Goal: Transaction & Acquisition: Purchase product/service

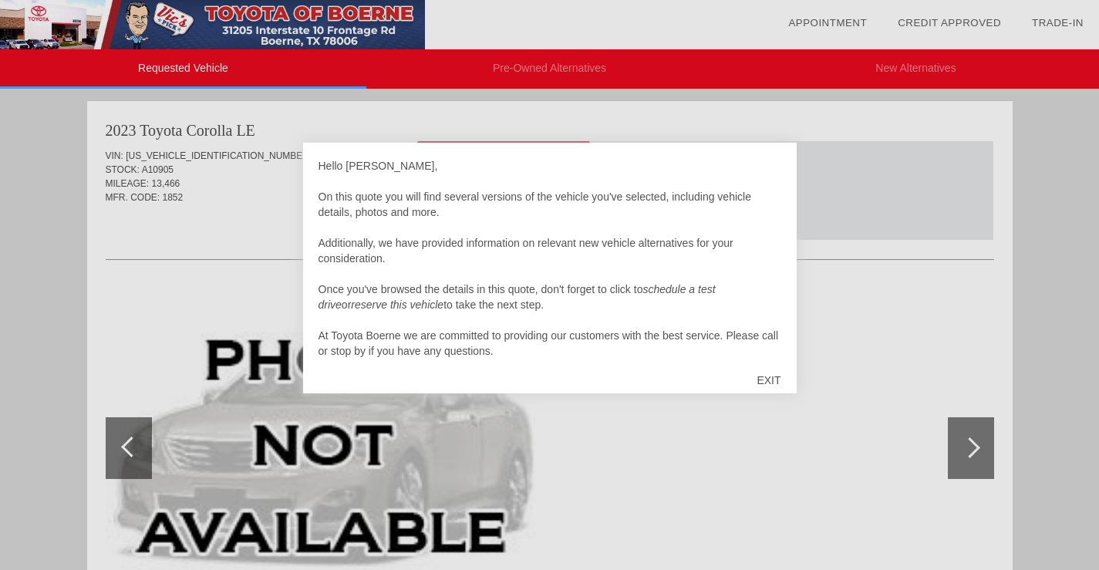
click at [761, 382] on div "EXIT" at bounding box center [768, 380] width 55 height 46
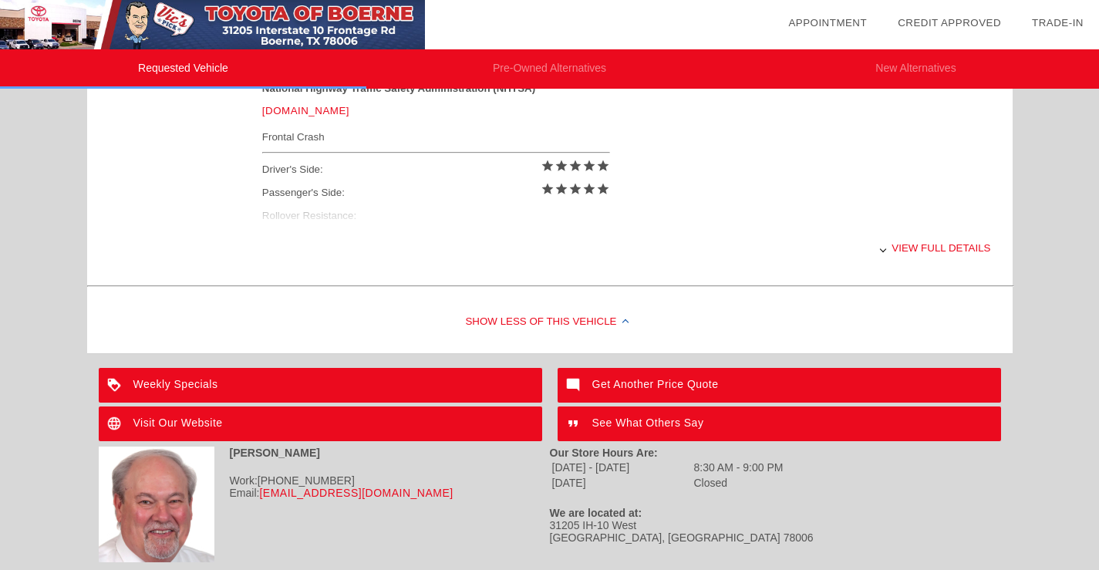
scroll to position [718, 0]
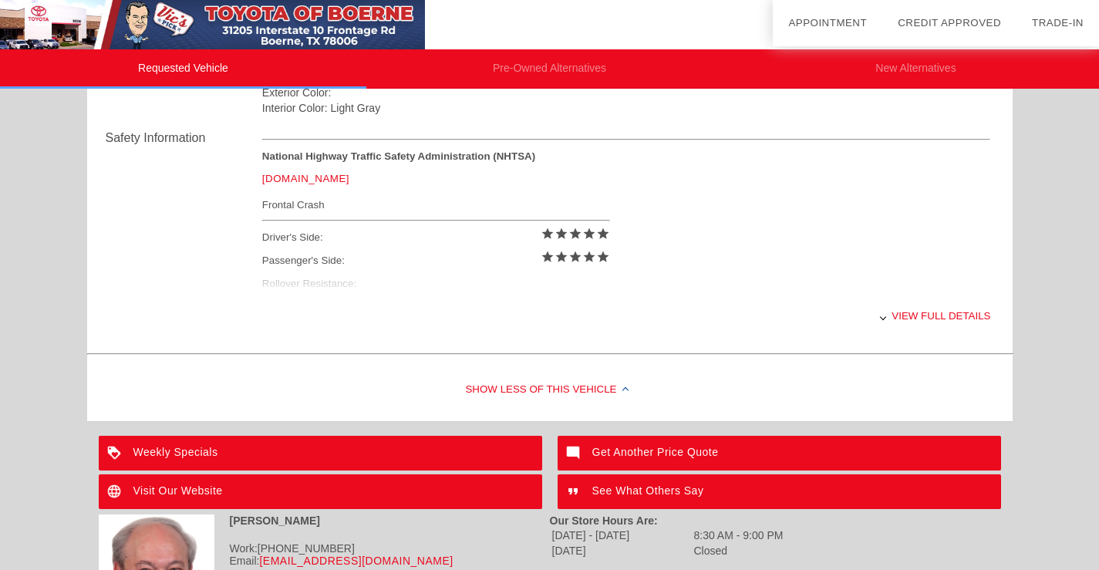
drag, startPoint x: 1105, startPoint y: 92, endPoint x: 1109, endPoint y: 349, distance: 257.5
click at [1098, 349] on html "Requested Vehicle Pre-Owned Alternatives New Alternatives date_range Appointmen…" at bounding box center [549, 32] width 1099 height 1287
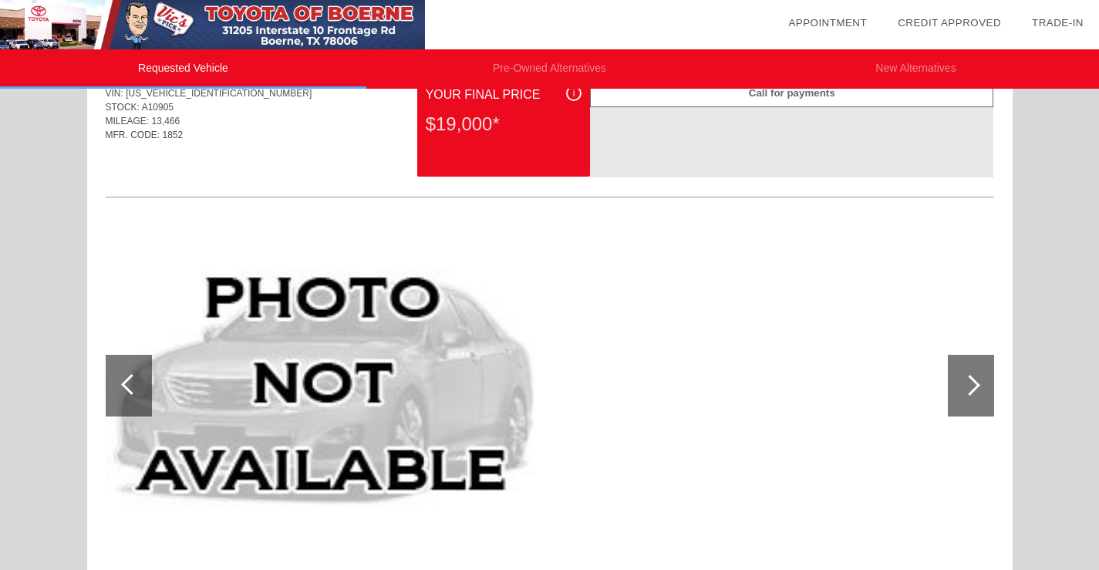
scroll to position [0, 0]
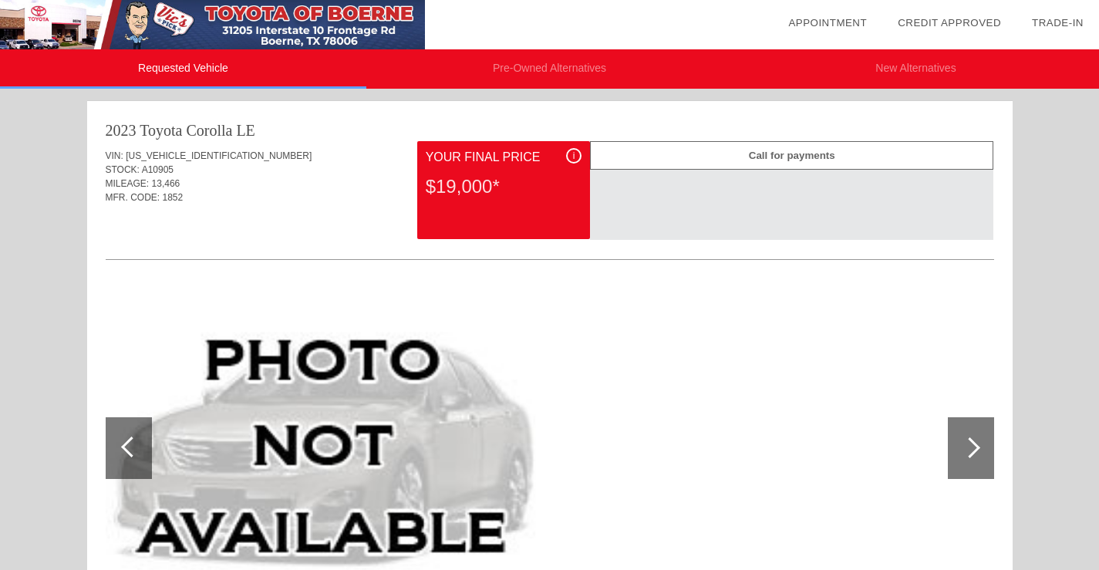
click at [1057, 21] on link "Trade-In" at bounding box center [1057, 23] width 52 height 12
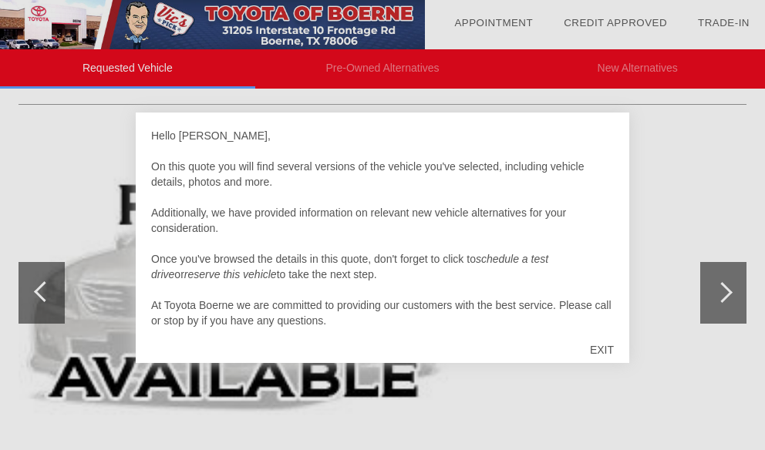
click at [723, 288] on div at bounding box center [382, 225] width 765 height 450
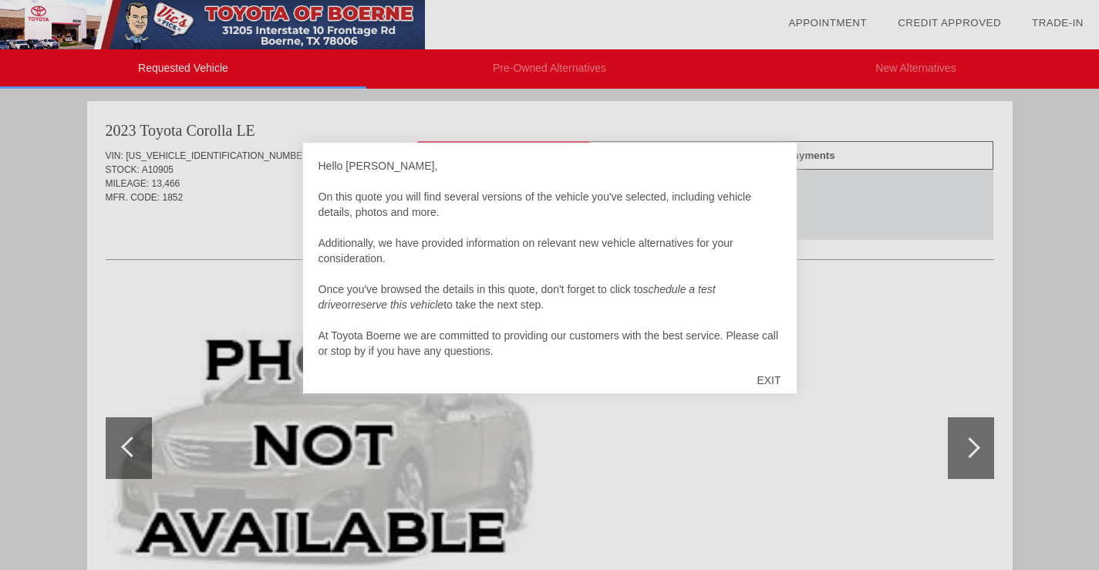
click at [766, 383] on div "EXIT" at bounding box center [768, 380] width 55 height 46
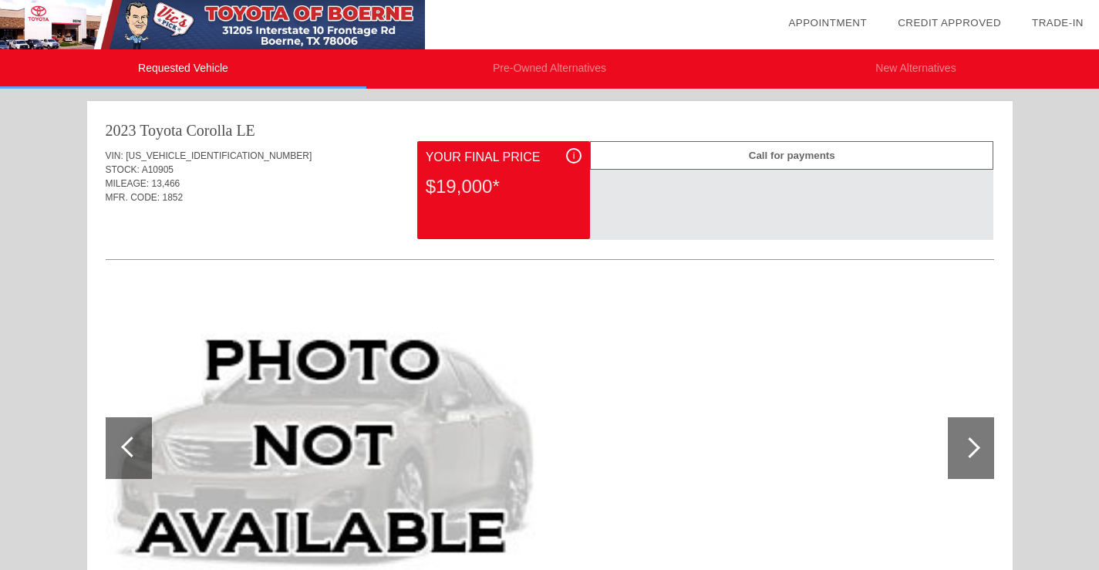
click at [776, 21] on link "Trade-In" at bounding box center [1057, 23] width 52 height 12
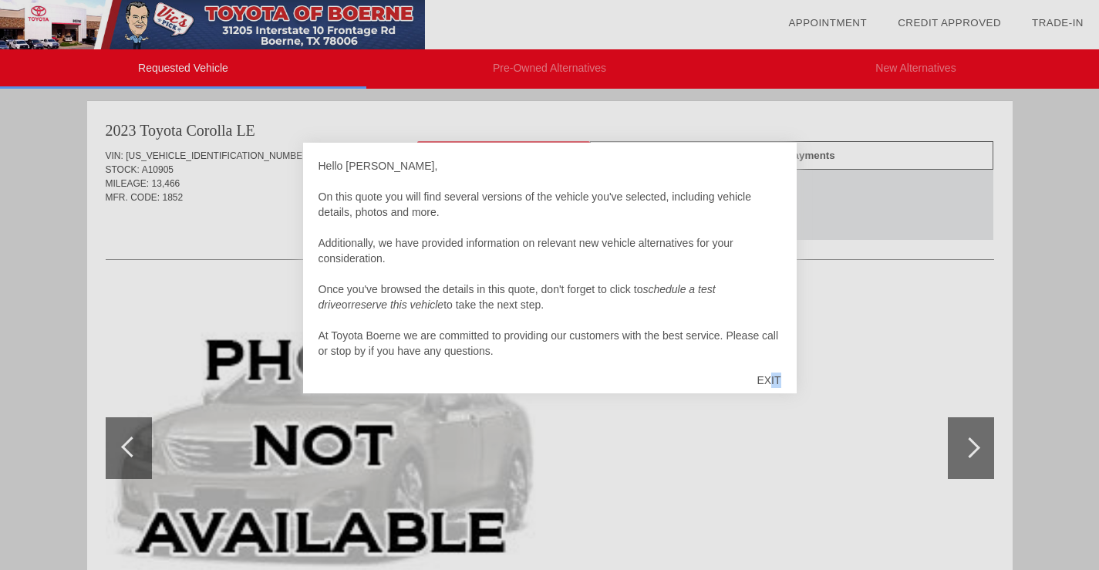
click at [771, 376] on div "EXIT" at bounding box center [768, 380] width 55 height 46
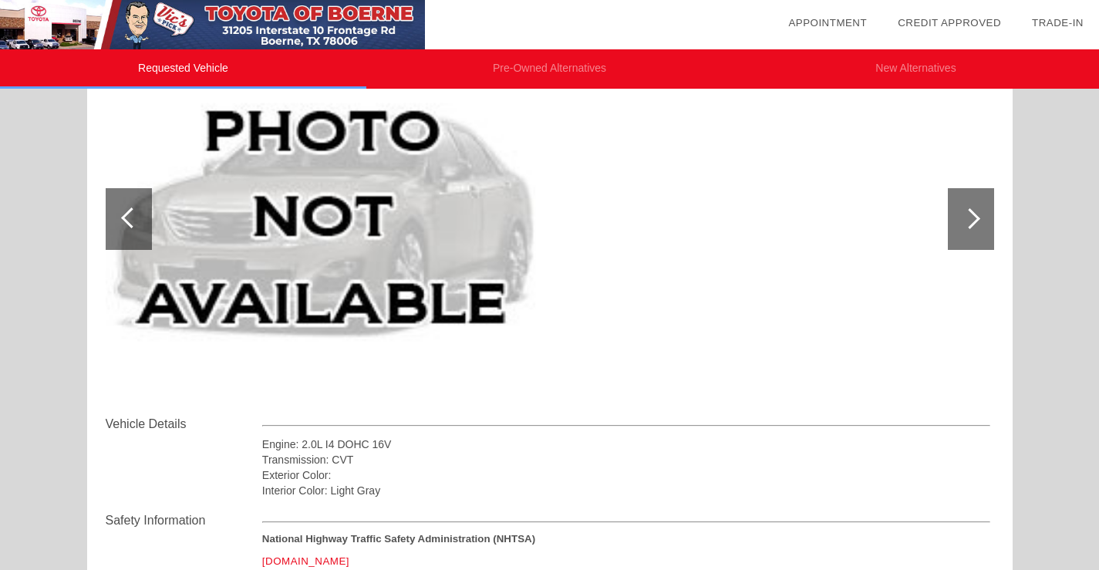
scroll to position [229, 0]
click at [957, 223] on div at bounding box center [970, 219] width 46 height 62
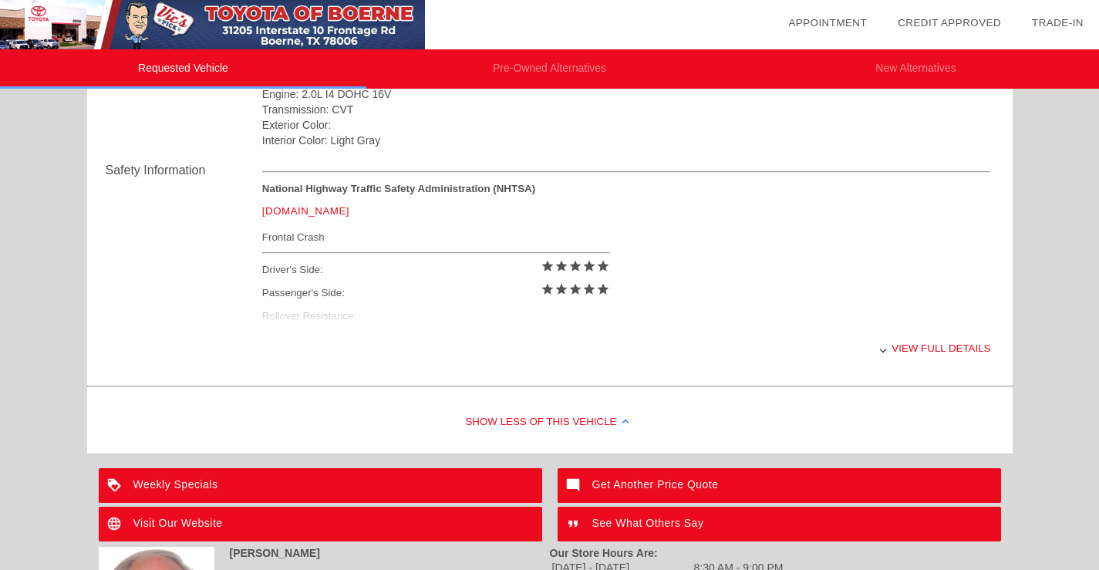
scroll to position [577, 0]
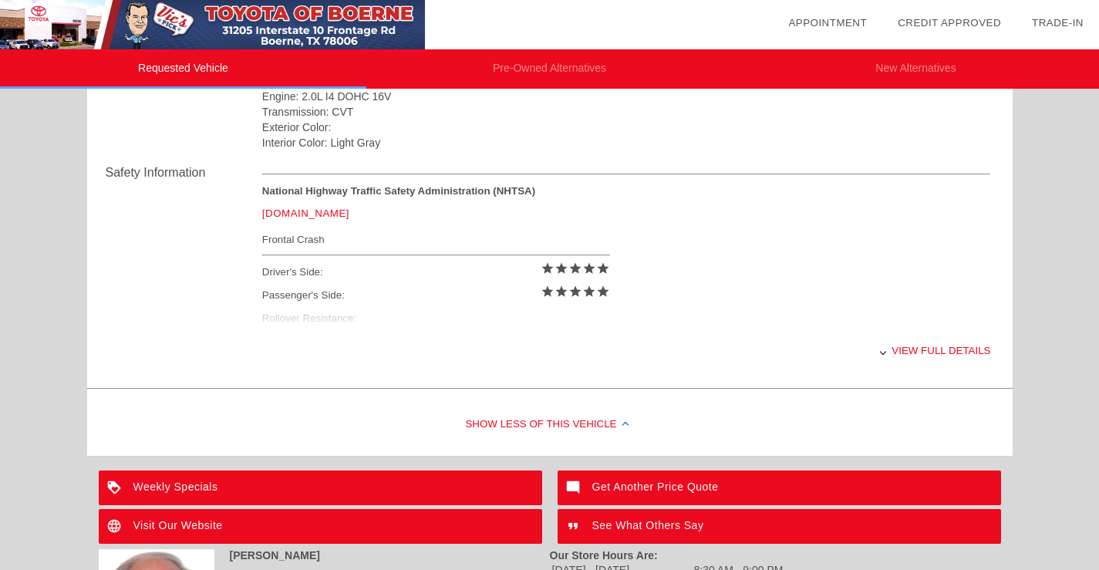
click at [918, 349] on div "View full details" at bounding box center [626, 350] width 728 height 38
click at [918, 349] on div "View less details" at bounding box center [626, 350] width 728 height 38
click at [925, 348] on div "View full details" at bounding box center [626, 350] width 728 height 38
click at [925, 348] on div "View less details" at bounding box center [626, 350] width 728 height 38
